Goal: Transaction & Acquisition: Purchase product/service

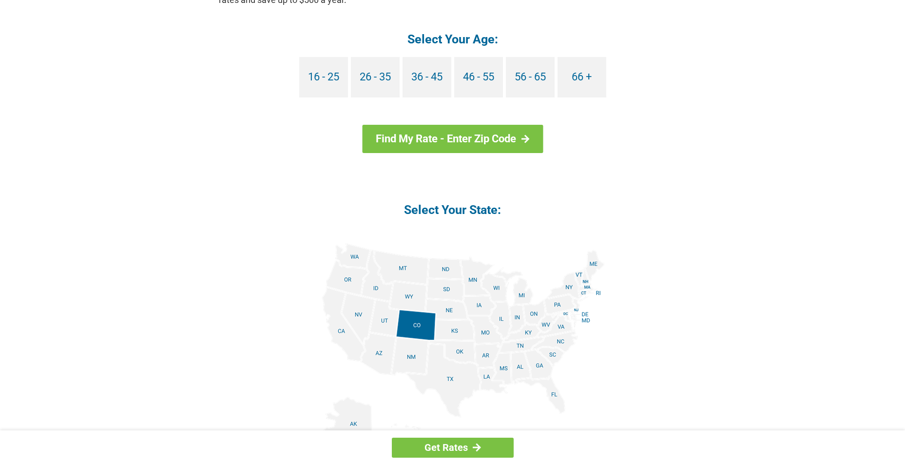
scroll to position [1023, 0]
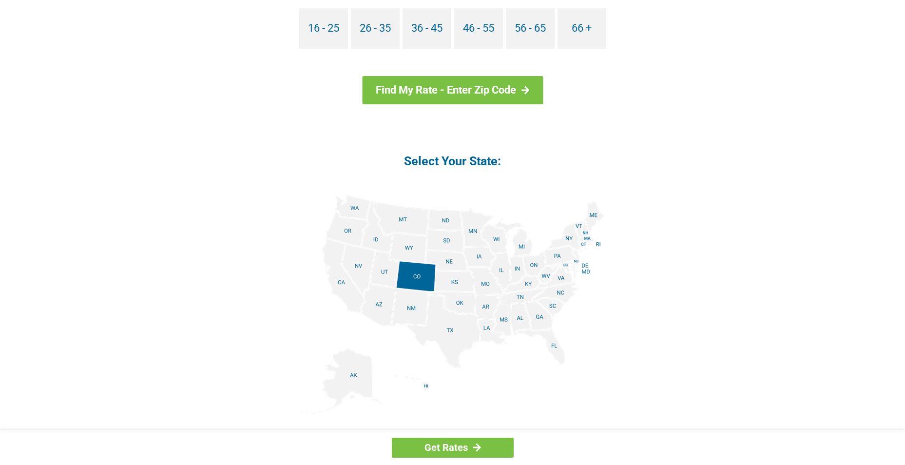
click at [557, 349] on img at bounding box center [453, 304] width 304 height 220
